Goal: Task Accomplishment & Management: Complete application form

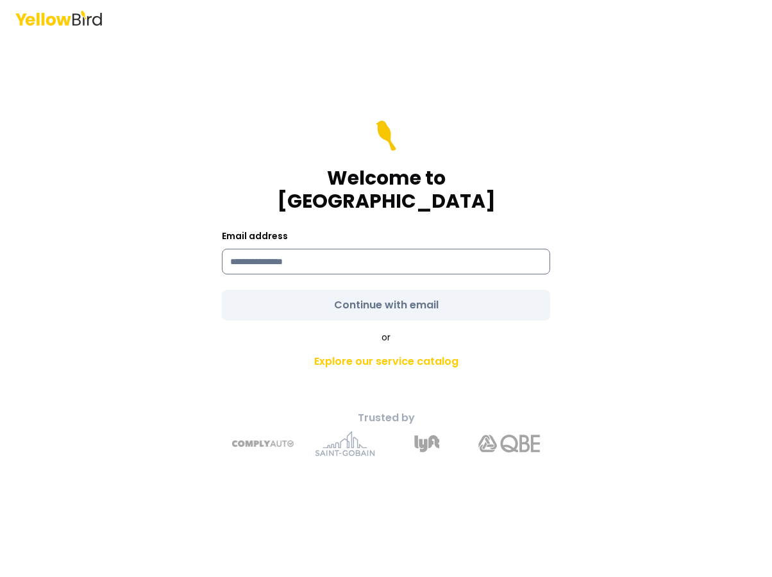
click at [308, 256] on input at bounding box center [386, 262] width 328 height 26
click at [238, 195] on form "Welcome to YellowBird Email address Continue with email" at bounding box center [386, 220] width 328 height 200
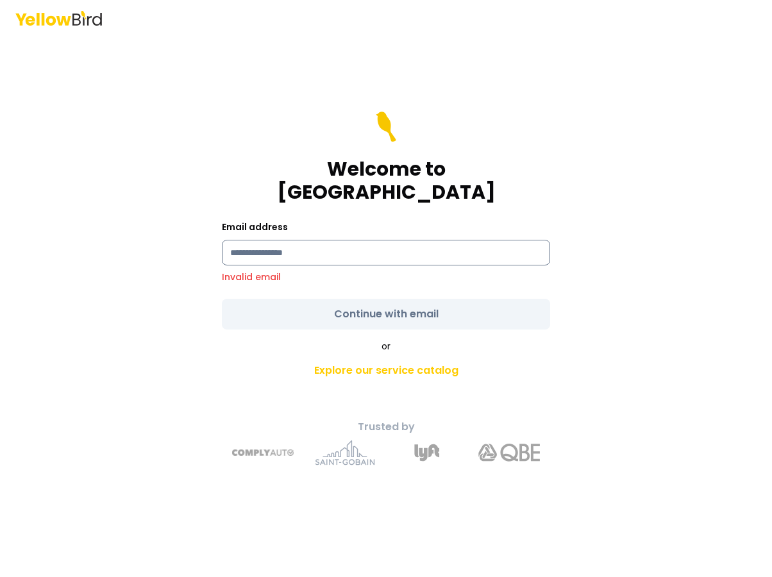
click at [252, 247] on input at bounding box center [386, 253] width 328 height 26
type input "**********"
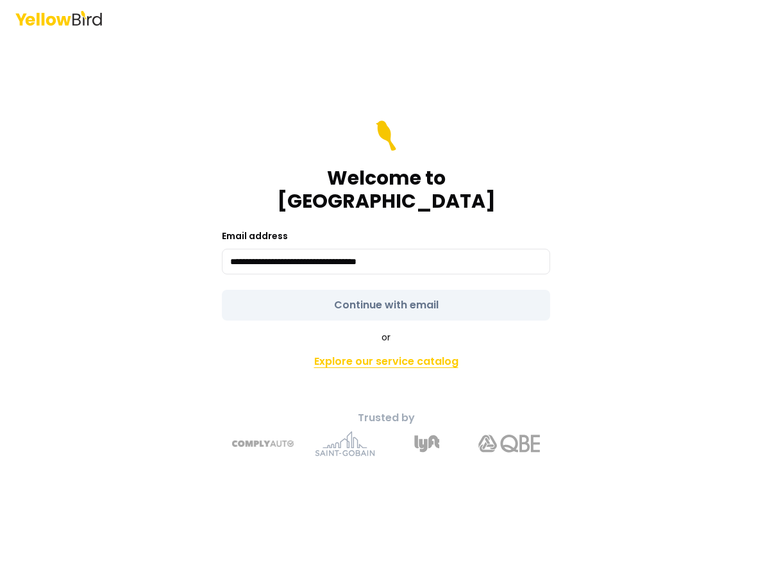
click at [410, 349] on link "Explore our service catalog" at bounding box center [385, 362] width 451 height 26
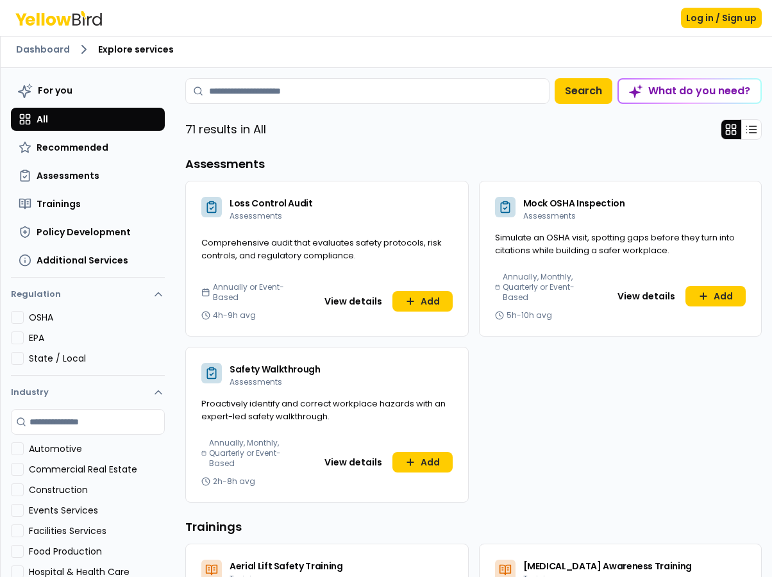
scroll to position [4, 0]
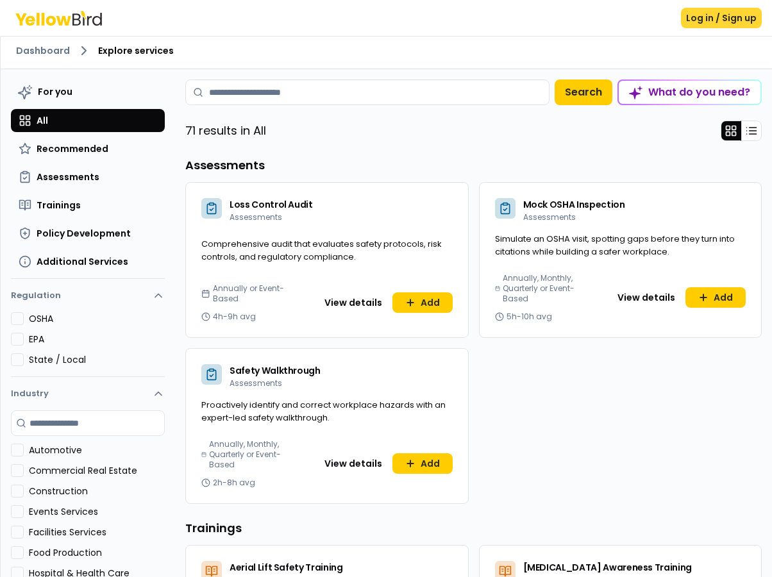
click at [725, 16] on button "Log in / Sign up" at bounding box center [721, 18] width 81 height 21
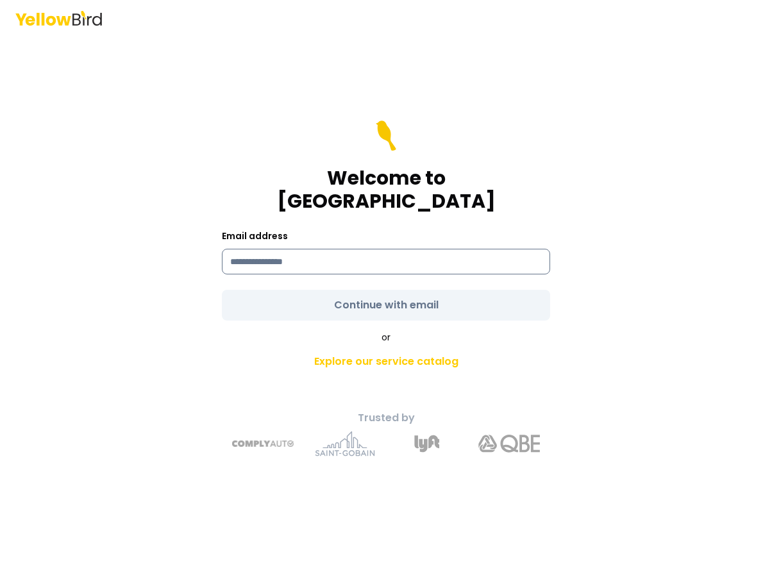
click at [296, 258] on input at bounding box center [386, 262] width 328 height 26
click at [439, 249] on input "**********" at bounding box center [386, 262] width 328 height 26
type input "**********"
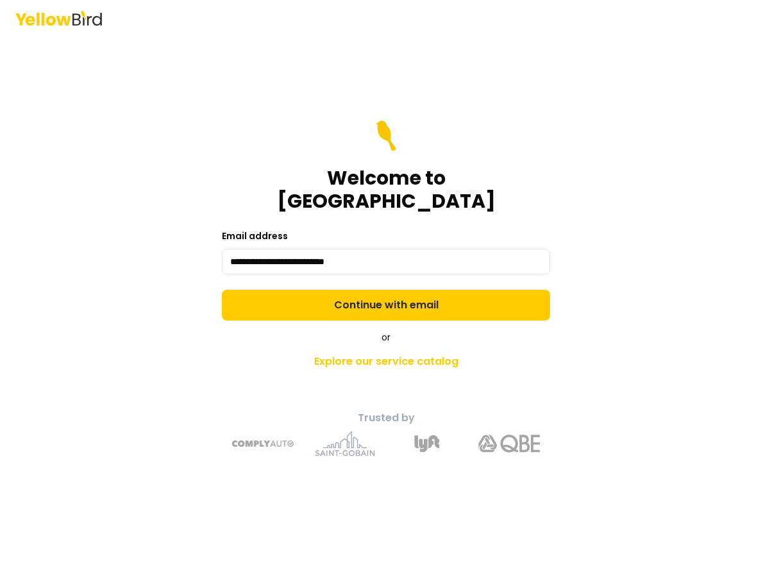
click at [434, 292] on form "**********" at bounding box center [386, 220] width 328 height 200
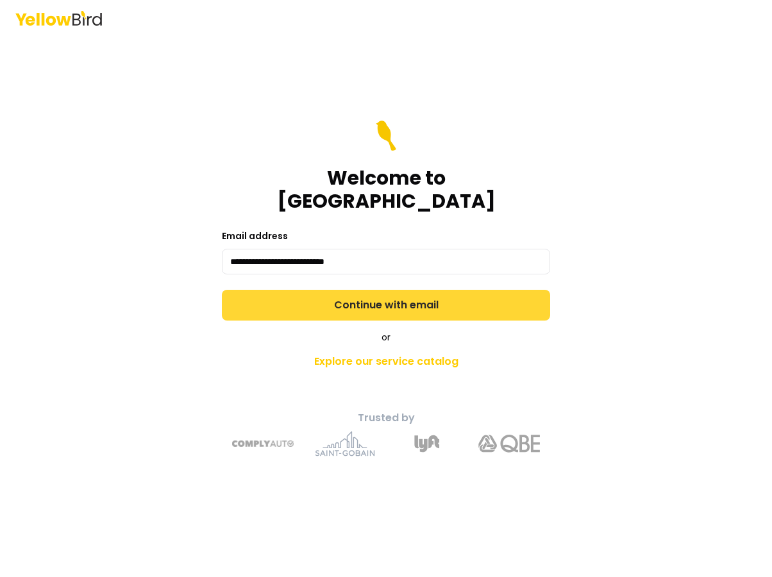
click at [434, 291] on button "Continue with email" at bounding box center [386, 305] width 328 height 31
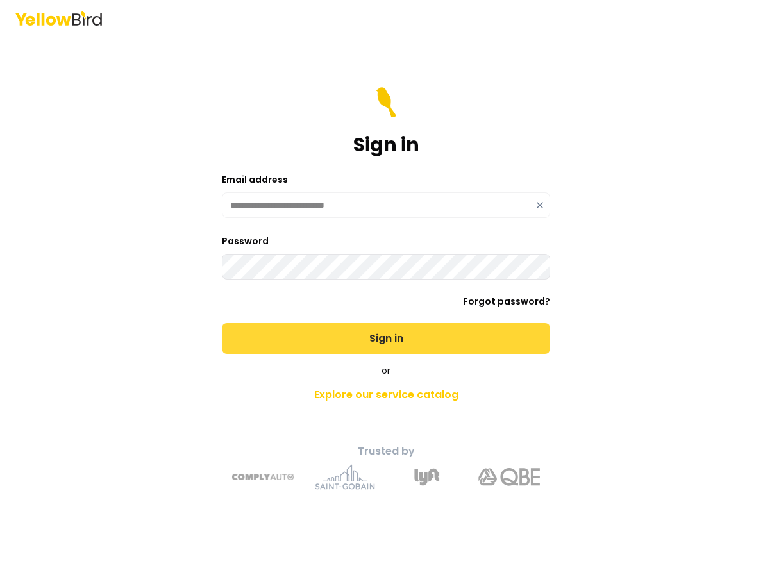
click at [366, 338] on button "Sign in" at bounding box center [386, 338] width 328 height 31
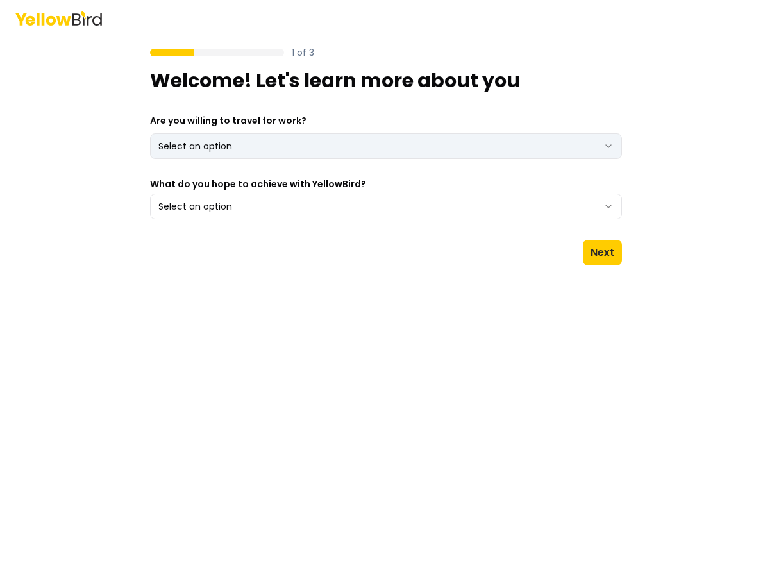
click at [425, 153] on html "1 of 3 Welcome! Let's learn more about you Are you willing to travel for work? …" at bounding box center [386, 288] width 772 height 577
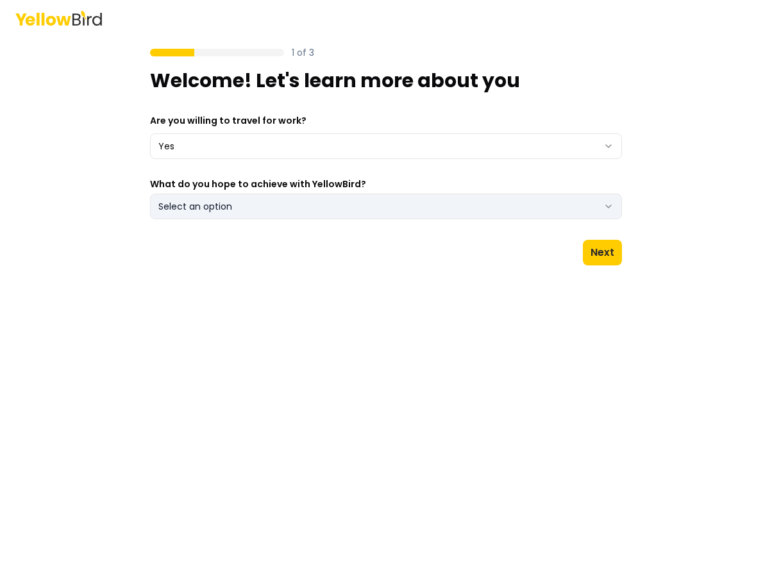
click at [393, 209] on button "Select an option" at bounding box center [386, 207] width 472 height 26
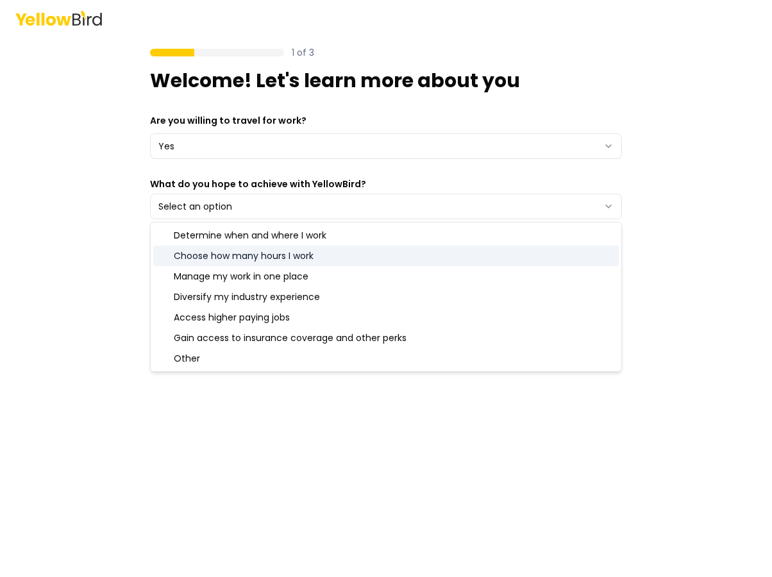
click at [383, 253] on div "Choose how many hours I work" at bounding box center [385, 255] width 465 height 21
click at [490, 254] on div "Choose how many hours I work" at bounding box center [385, 255] width 465 height 21
click at [496, 251] on div "Choose how many hours I work" at bounding box center [385, 255] width 465 height 21
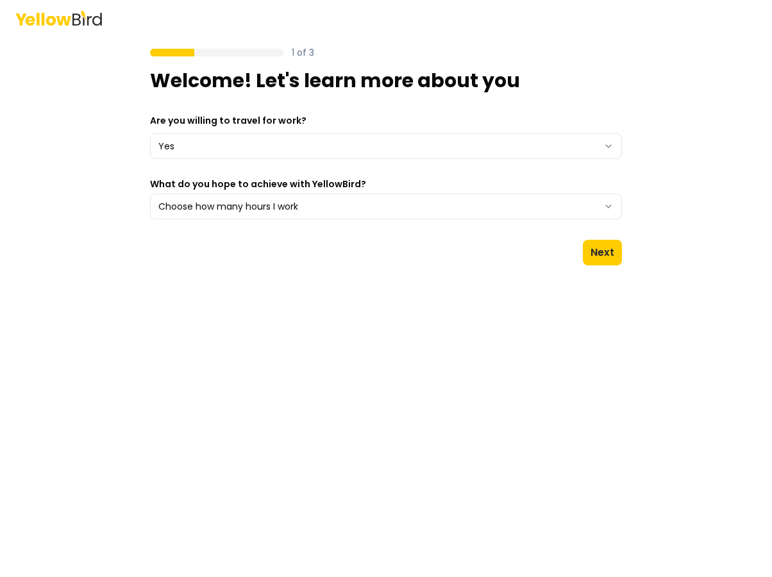
click at [731, 220] on div "1 of 3 Welcome! Let's learn more about you Are you willing to travel for work? …" at bounding box center [386, 288] width 772 height 577
click at [607, 247] on button "Next" at bounding box center [601, 253] width 39 height 26
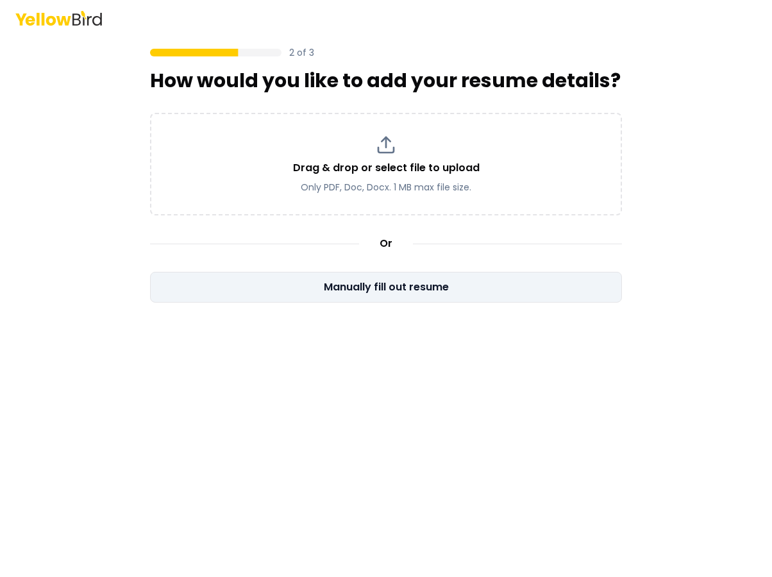
click at [475, 289] on button "Manually fill out resume" at bounding box center [386, 287] width 472 height 31
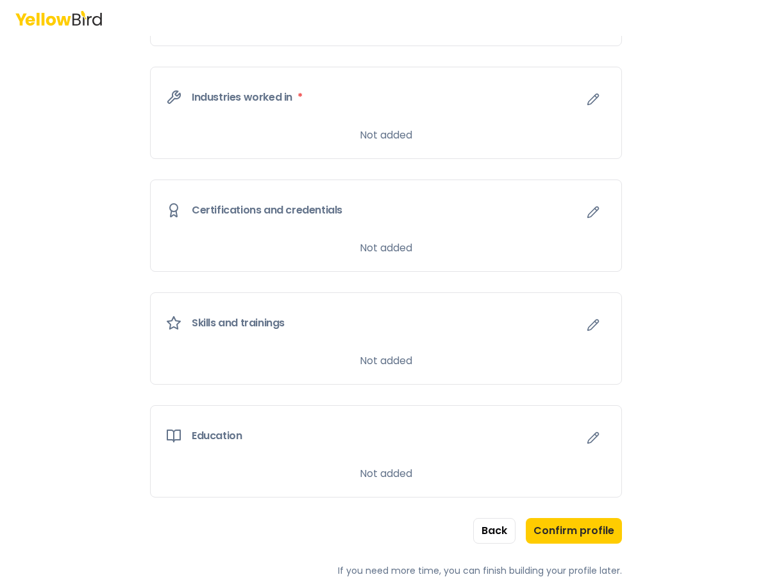
scroll to position [538, 0]
click at [571, 534] on button "Confirm profile" at bounding box center [573, 531] width 96 height 26
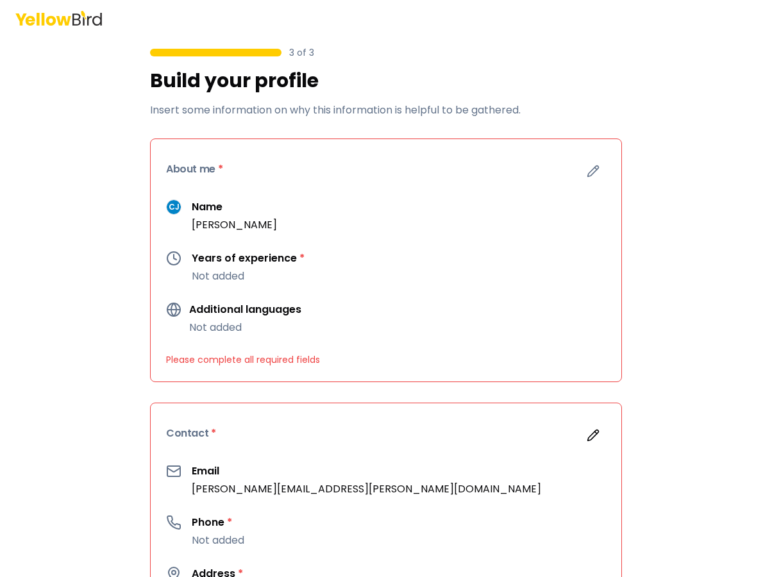
scroll to position [0, 0]
click at [85, 13] on icon at bounding box center [84, 14] width 6 height 8
